Goal: Ask a question

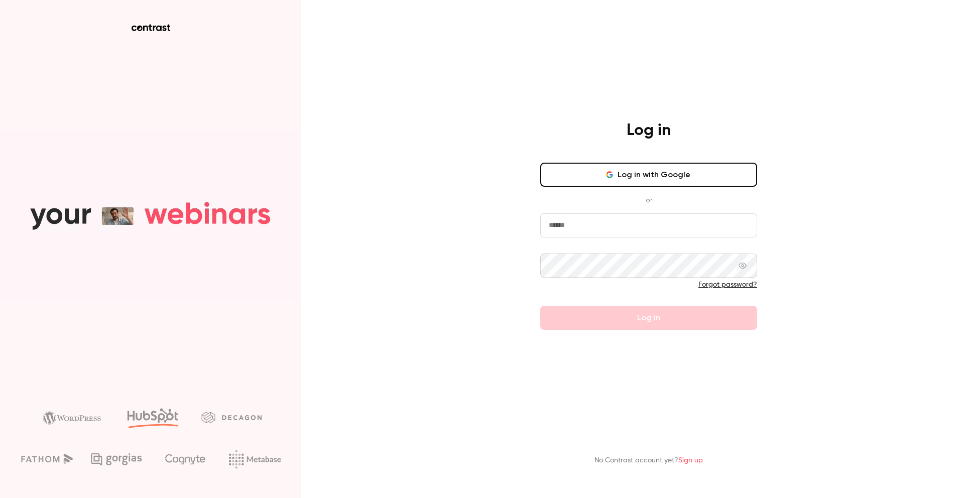
click at [625, 167] on button "Log in with Google" at bounding box center [648, 175] width 217 height 24
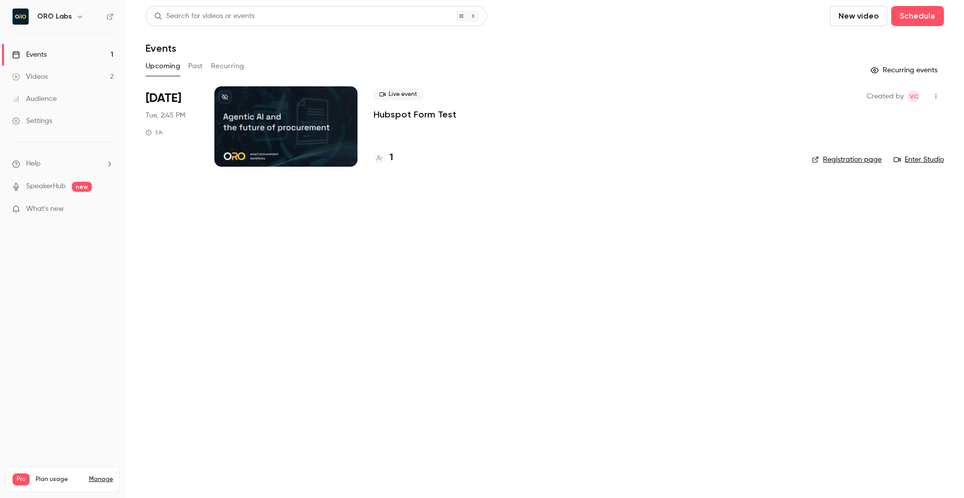
click at [490, 56] on div "Search for videos or events New video Schedule Events Upcoming Past Recurring R…" at bounding box center [545, 92] width 798 height 173
click at [72, 122] on link "Settings" at bounding box center [62, 121] width 125 height 22
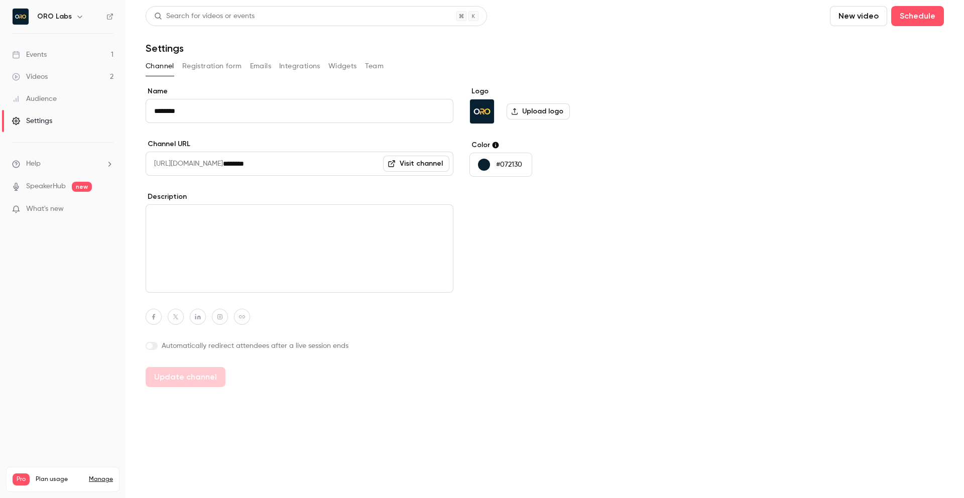
click at [348, 71] on button "Widgets" at bounding box center [342, 66] width 29 height 16
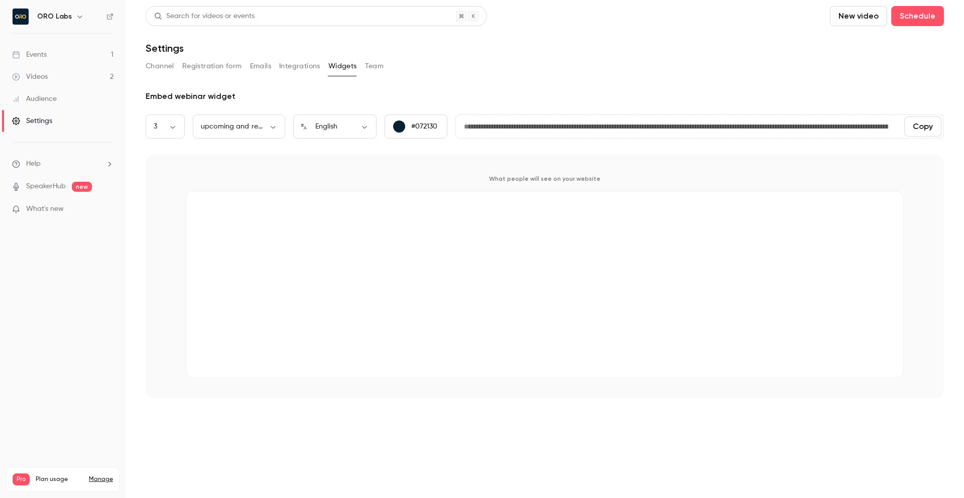
click at [372, 68] on button "Team" at bounding box center [374, 66] width 19 height 16
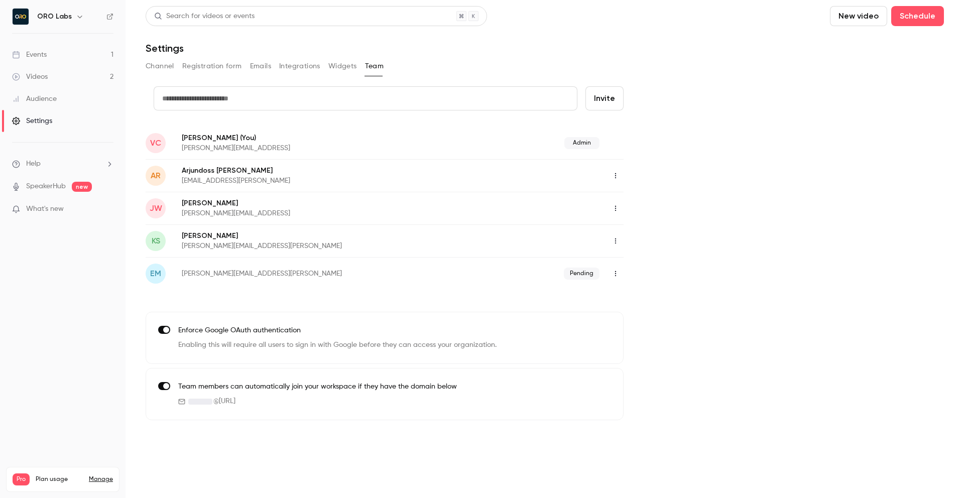
click at [339, 65] on button "Widgets" at bounding box center [342, 66] width 29 height 16
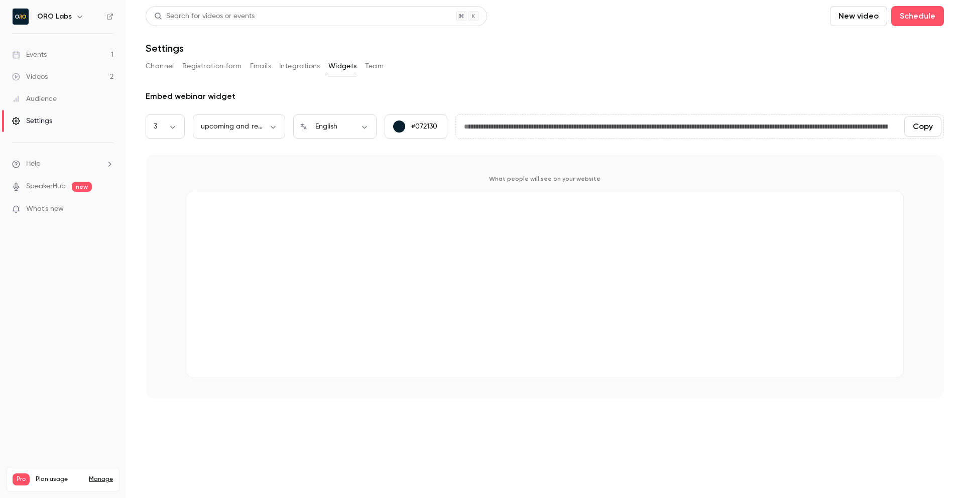
click at [294, 69] on button "Integrations" at bounding box center [299, 66] width 41 height 16
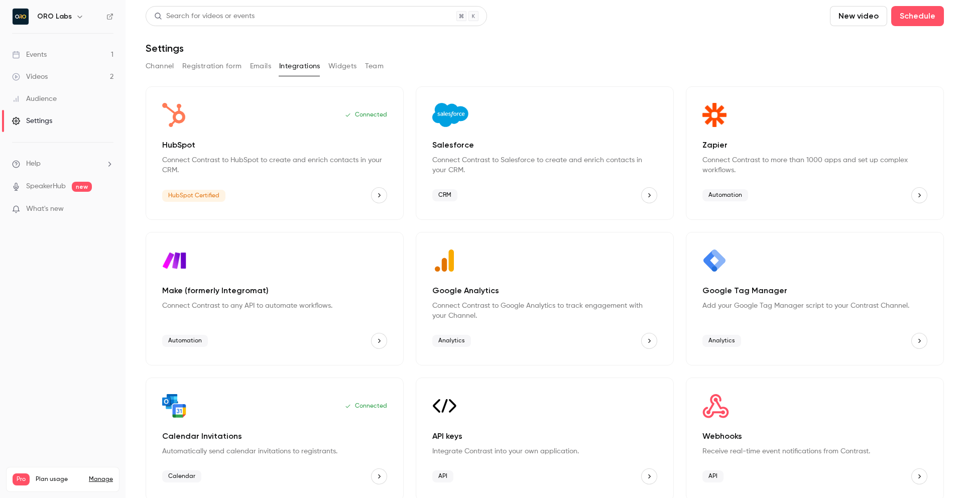
click at [166, 68] on button "Channel" at bounding box center [160, 66] width 29 height 16
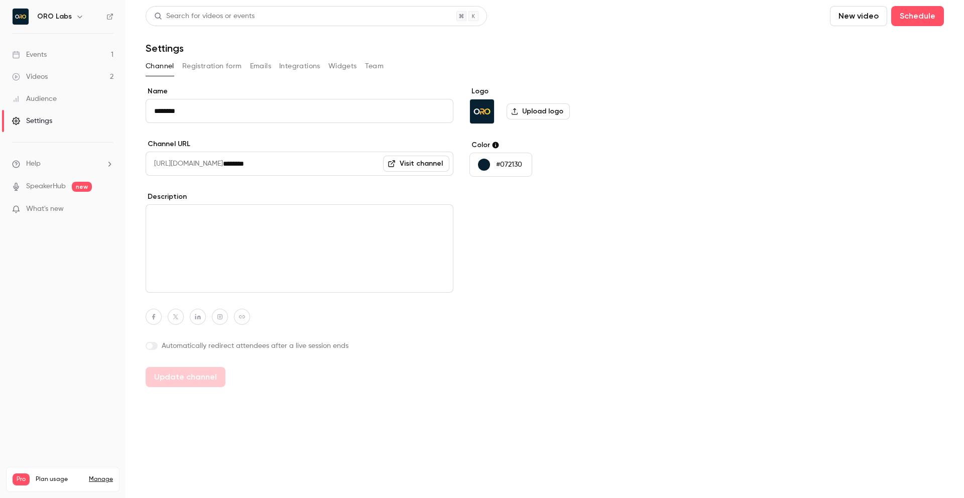
click at [194, 65] on button "Registration form" at bounding box center [212, 66] width 60 height 16
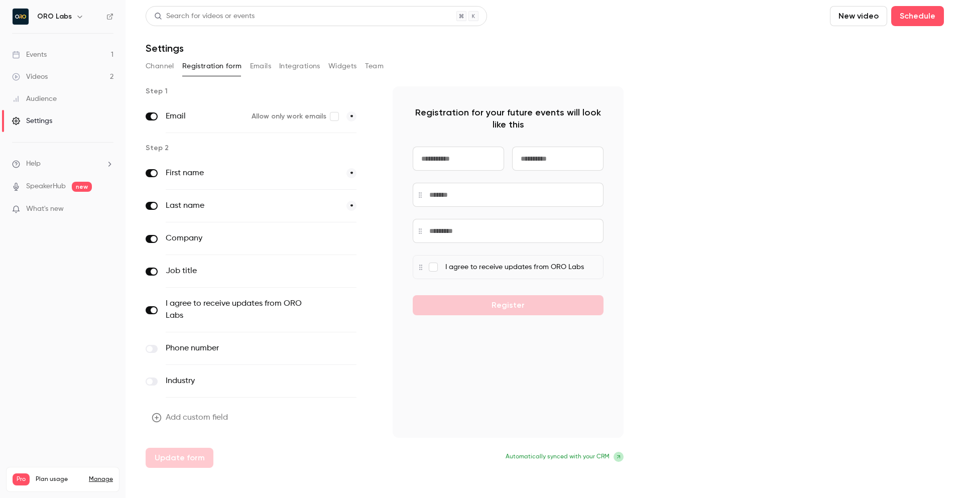
click at [254, 73] on button "Emails" at bounding box center [260, 66] width 21 height 16
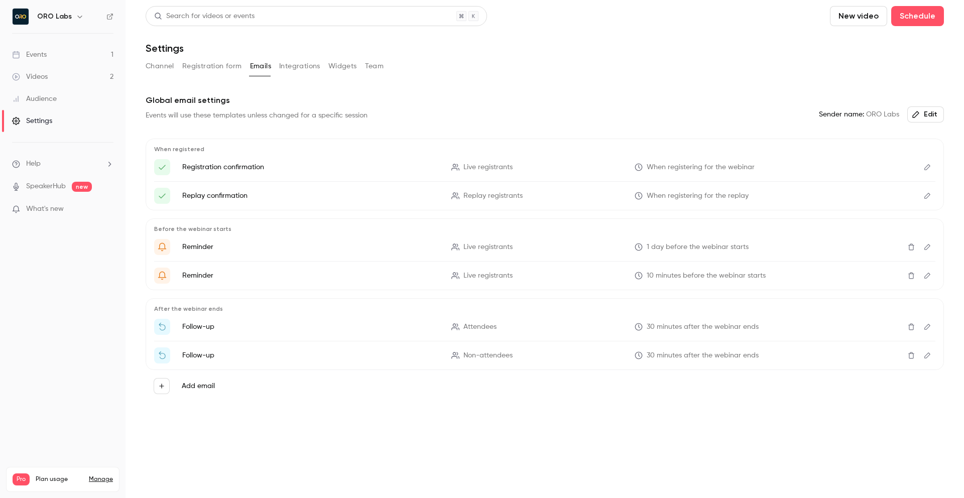
click at [146, 71] on button "Channel" at bounding box center [160, 66] width 29 height 16
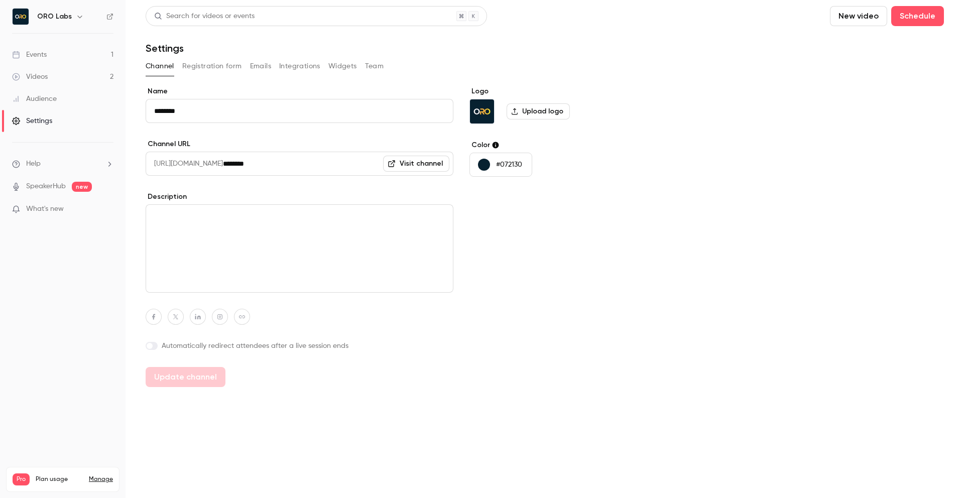
click at [146, 71] on button "Channel" at bounding box center [160, 66] width 29 height 16
click at [78, 169] on li "Help" at bounding box center [62, 164] width 101 height 11
click at [153, 156] on link "Talk to [GEOGRAPHIC_DATA]" at bounding box center [185, 153] width 110 height 27
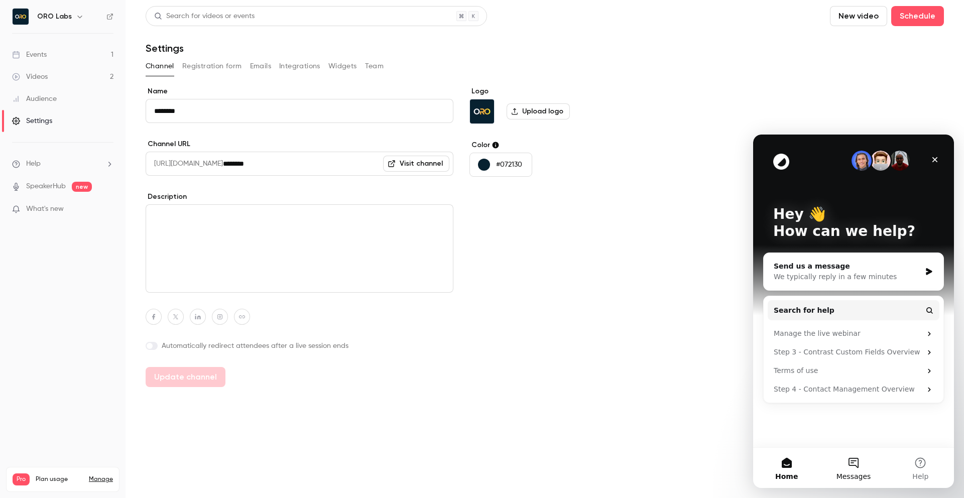
click at [852, 478] on span "Messages" at bounding box center [853, 476] width 35 height 7
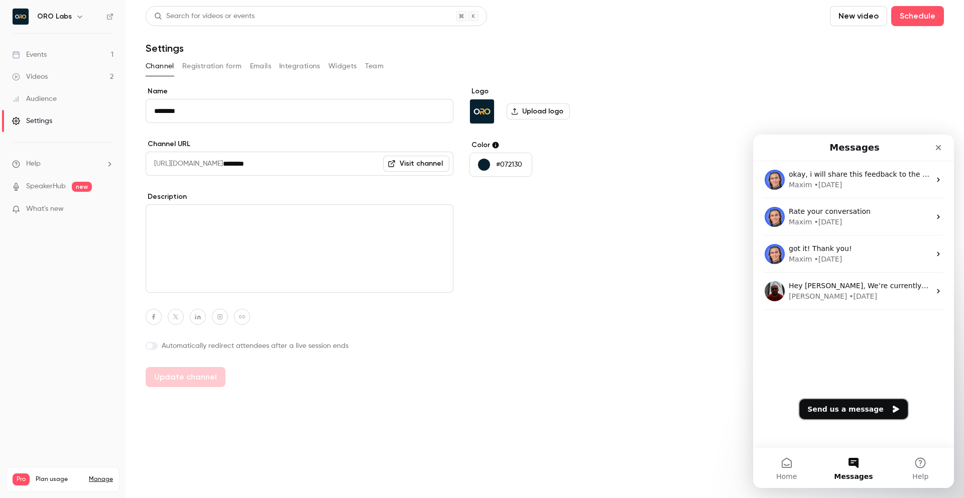
click at [850, 408] on button "Send us a message" at bounding box center [853, 409] width 108 height 20
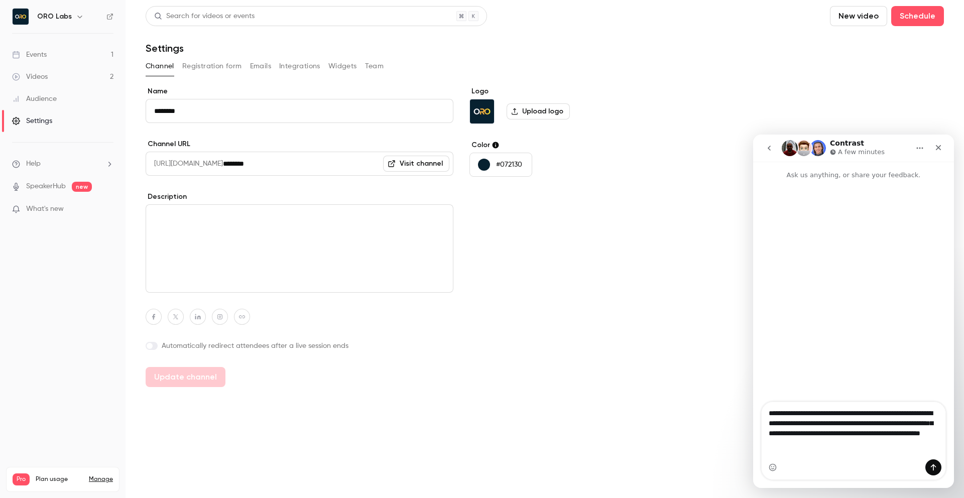
type textarea "**********"
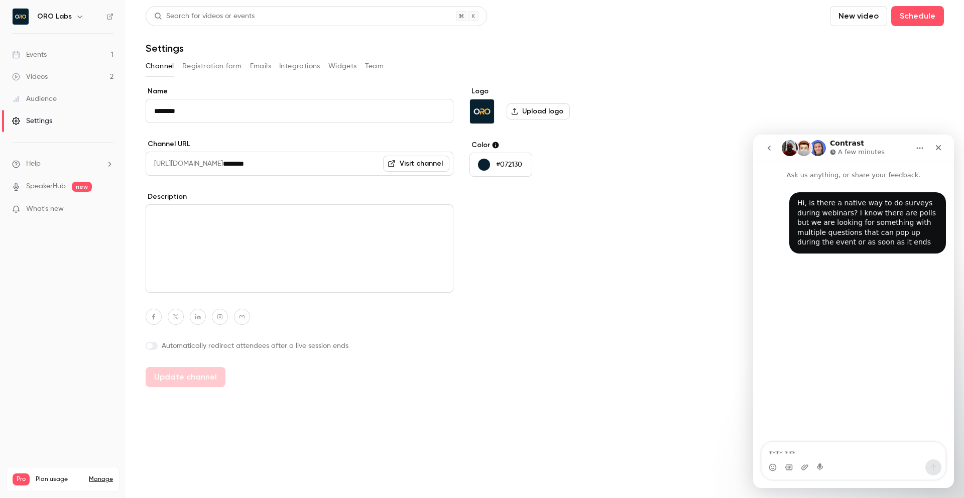
click at [805, 409] on div "Hi, is there a native way to do surveys during webinars? I know there are polls…" at bounding box center [853, 311] width 201 height 263
click at [665, 228] on div "Name ******** Channel URL [URL][DOMAIN_NAME] ******** Visit channel Description…" at bounding box center [545, 236] width 798 height 301
click at [943, 147] on div "Close" at bounding box center [938, 148] width 18 height 18
